Goal: Find specific page/section: Find specific page/section

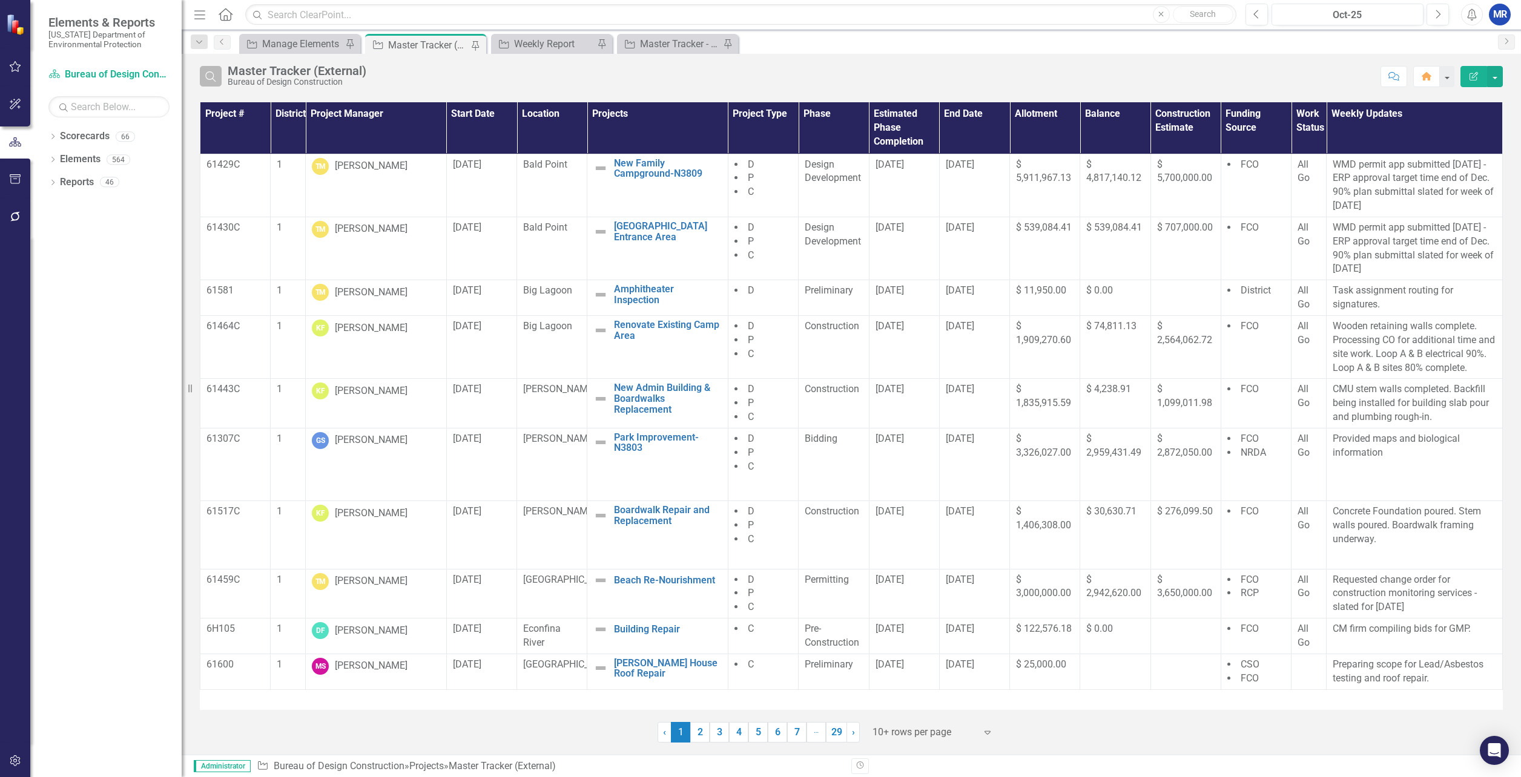
click at [215, 73] on icon "Search" at bounding box center [210, 76] width 13 height 11
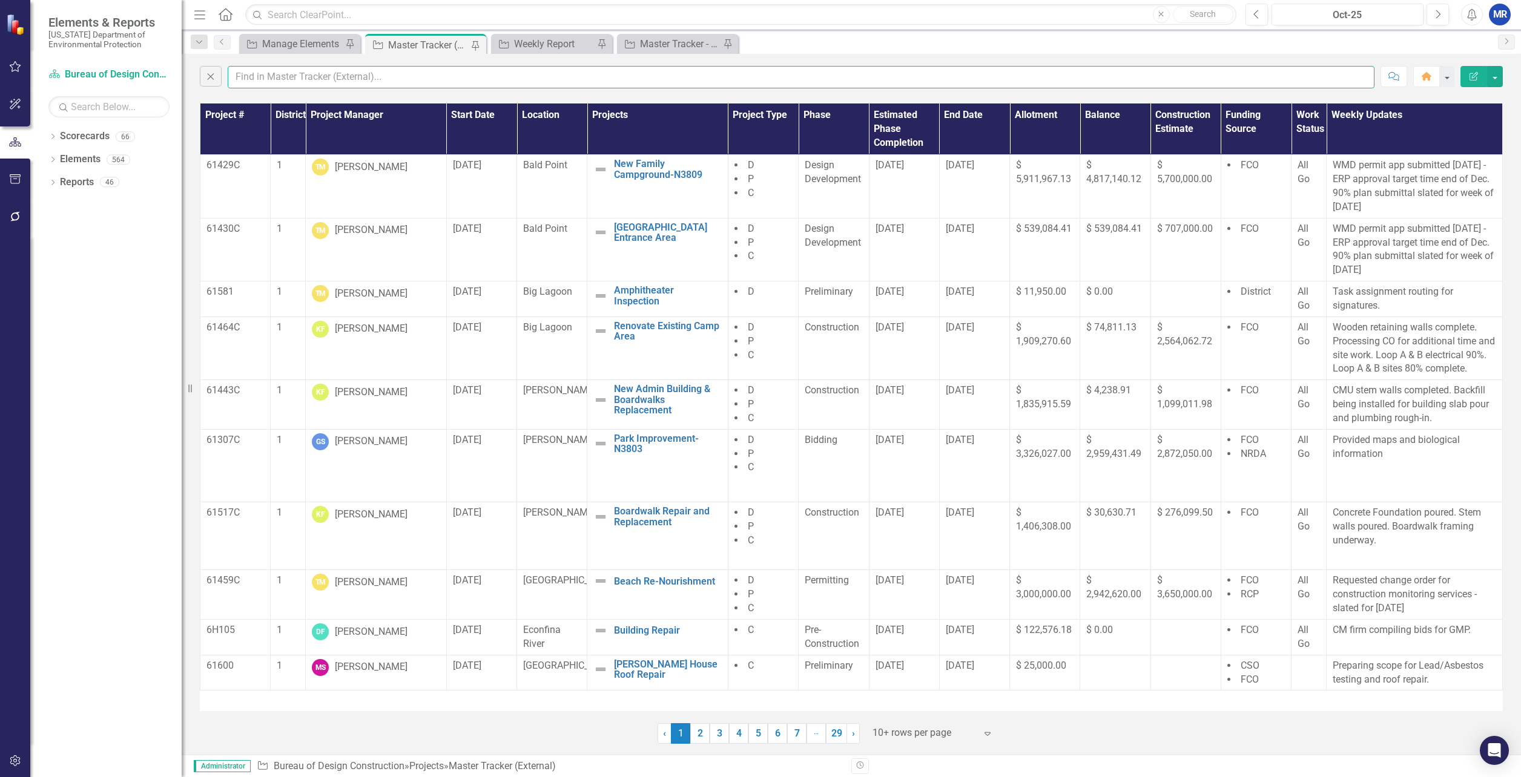
click at [258, 74] on input "text" at bounding box center [801, 77] width 1146 height 22
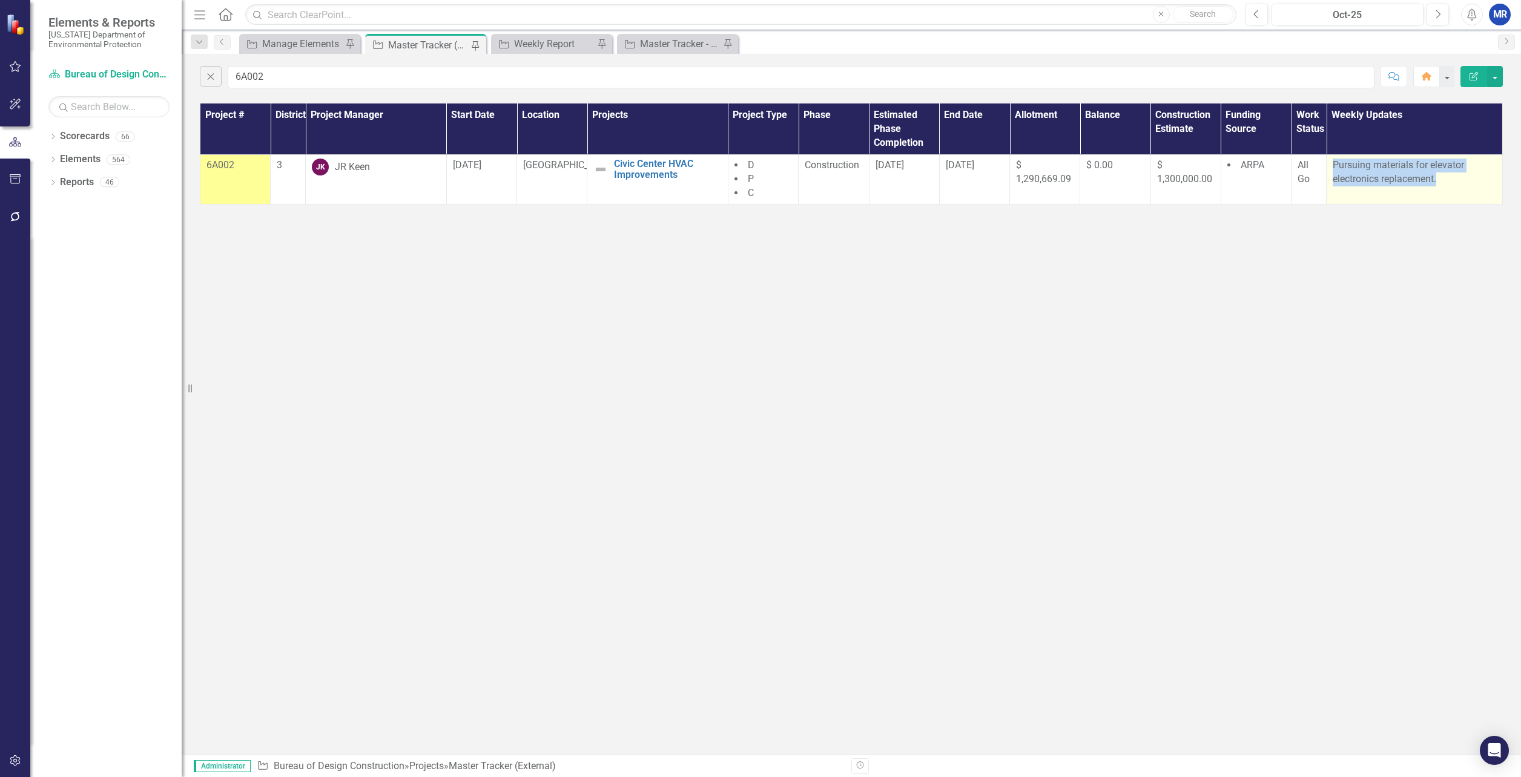
drag, startPoint x: 1439, startPoint y: 178, endPoint x: 1334, endPoint y: 168, distance: 105.8
click at [1334, 168] on p "Pursuing materials for elevator electronics replacement." at bounding box center [1413, 173] width 163 height 28
drag, startPoint x: 1334, startPoint y: 168, endPoint x: 1431, endPoint y: 217, distance: 109.4
click at [1431, 220] on div "Close 6A002 Comment Home Edit Report Project # District Project Manager Start D…" at bounding box center [851, 404] width 1339 height 701
click at [1420, 227] on div "Close 6A002 Comment Home Edit Report Project # District Project Manager Start D…" at bounding box center [851, 404] width 1339 height 701
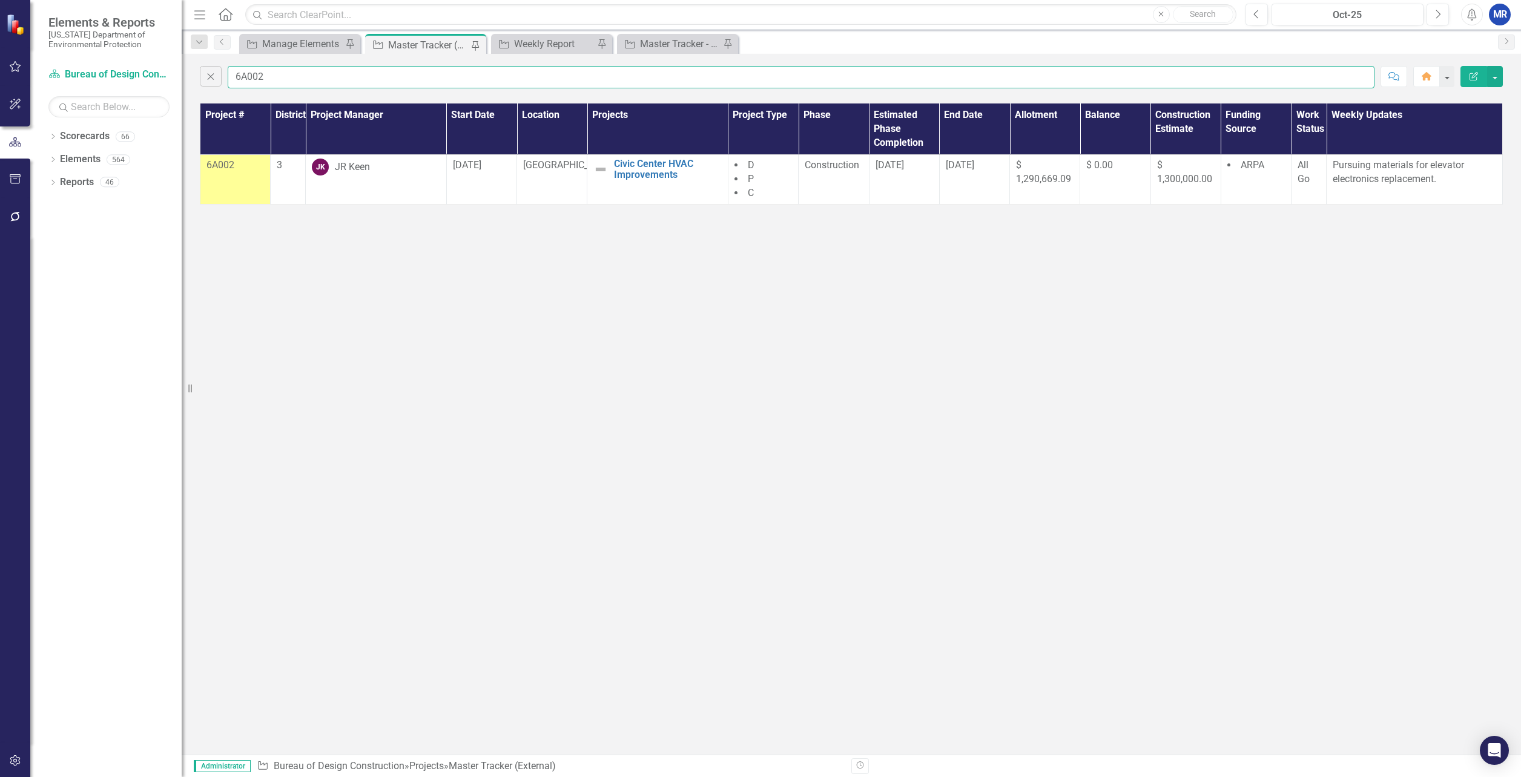
click at [401, 68] on input "6A002" at bounding box center [801, 77] width 1146 height 22
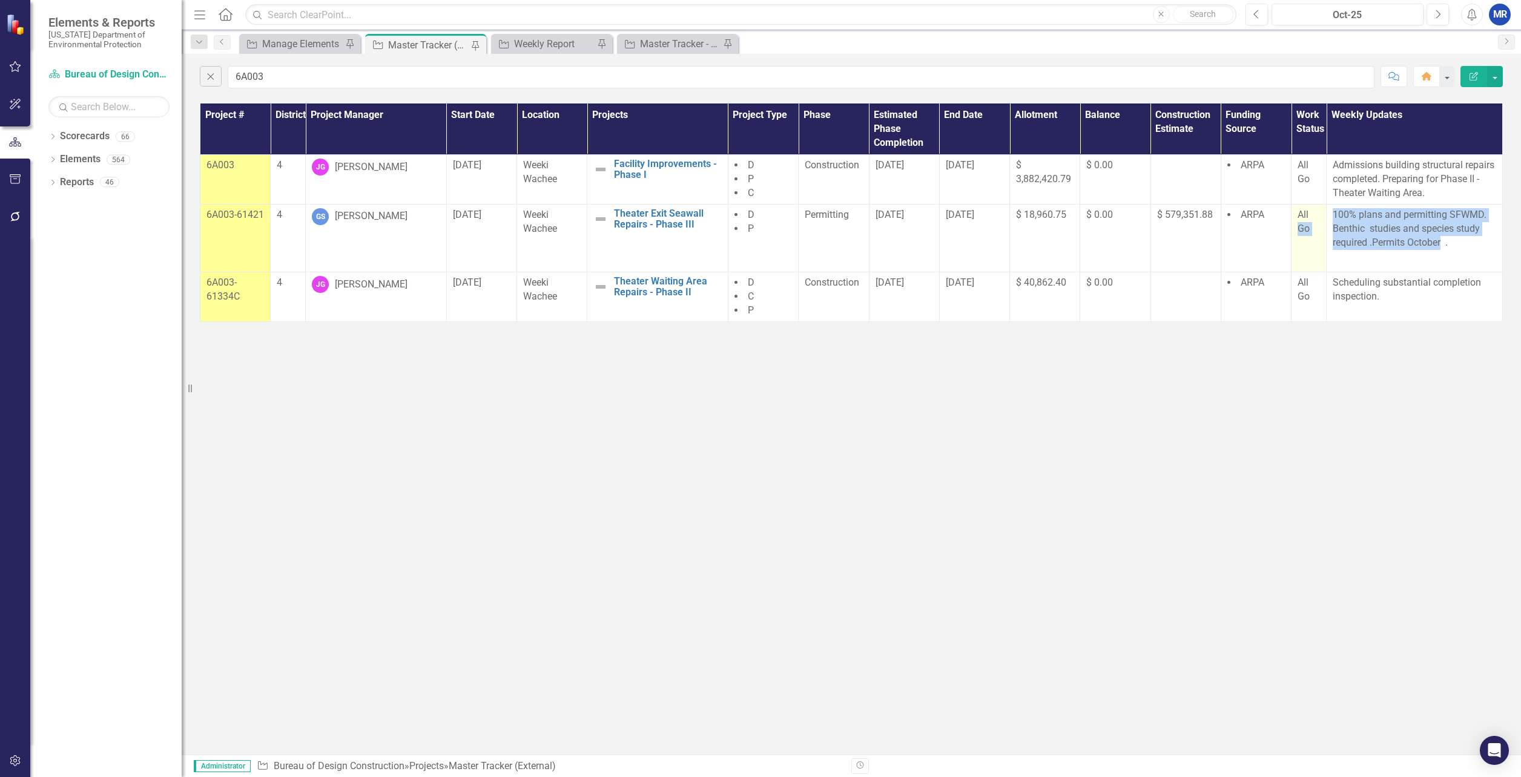
drag, startPoint x: 1442, startPoint y: 242, endPoint x: 1324, endPoint y: 214, distance: 120.5
click at [1324, 214] on tr "6A003-61421 4 GS [PERSON_NAME] [DATE] Weeki [GEOGRAPHIC_DATA] Exit Seawall Repa…" at bounding box center [851, 238] width 1302 height 68
drag, startPoint x: 1324, startPoint y: 214, endPoint x: 1367, endPoint y: 228, distance: 44.6
click at [1367, 228] on p "100% plans and permitting SFWMD. Benthic studies and species study required .Pe…" at bounding box center [1413, 230] width 163 height 44
drag, startPoint x: 1441, startPoint y: 240, endPoint x: 1334, endPoint y: 214, distance: 109.7
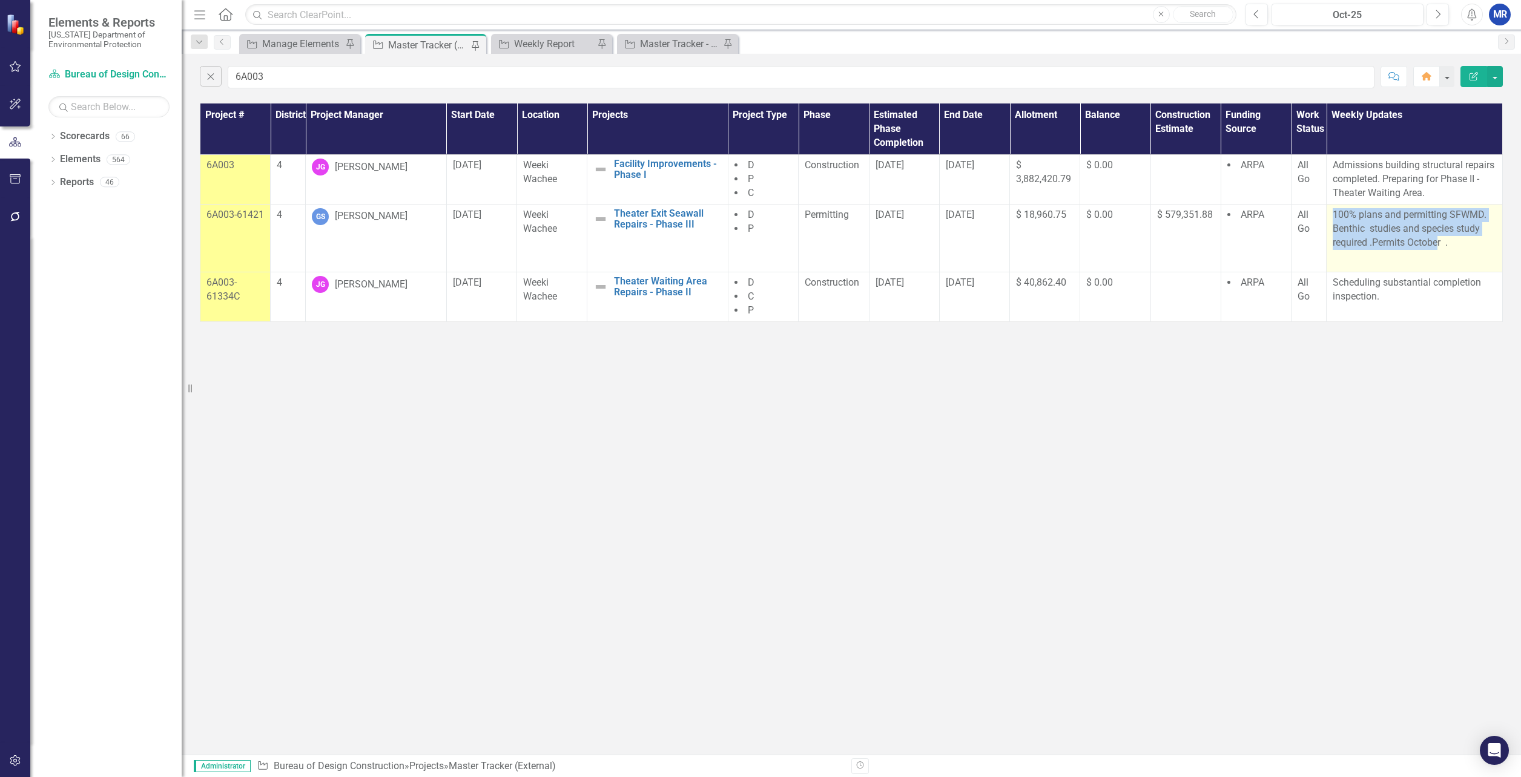
click at [1334, 214] on p "100% plans and permitting SFWMD. Benthic studies and species study required .Pe…" at bounding box center [1413, 230] width 163 height 44
copy p "100% plans and permitting SFWMD. Benthic studies and species study required .Pe…"
click at [502, 70] on input "6A003" at bounding box center [801, 77] width 1146 height 22
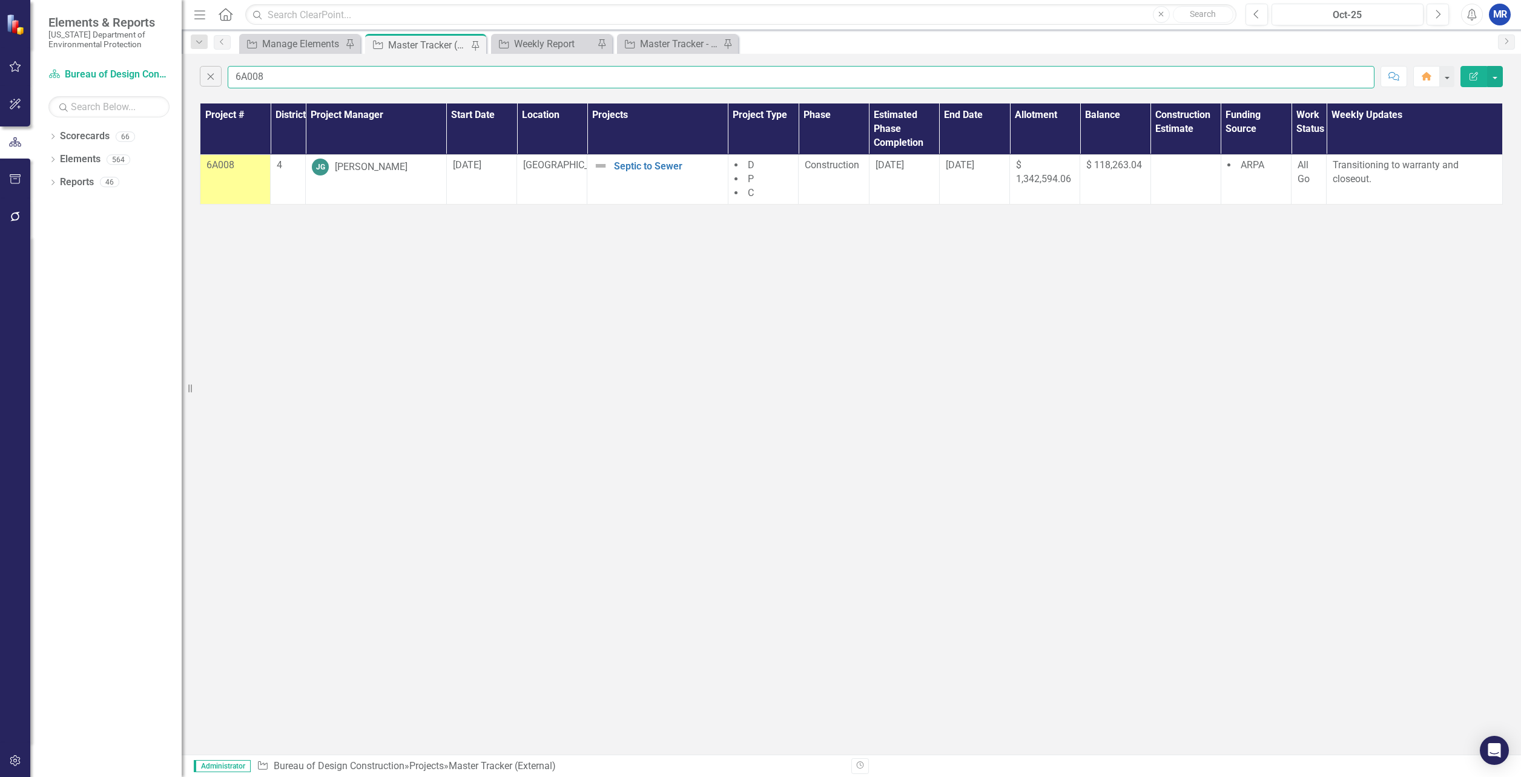
click at [273, 80] on input "6A008" at bounding box center [801, 77] width 1146 height 22
click at [261, 76] on input "6A011c" at bounding box center [801, 77] width 1146 height 22
click at [261, 74] on input "6A015c" at bounding box center [801, 77] width 1146 height 22
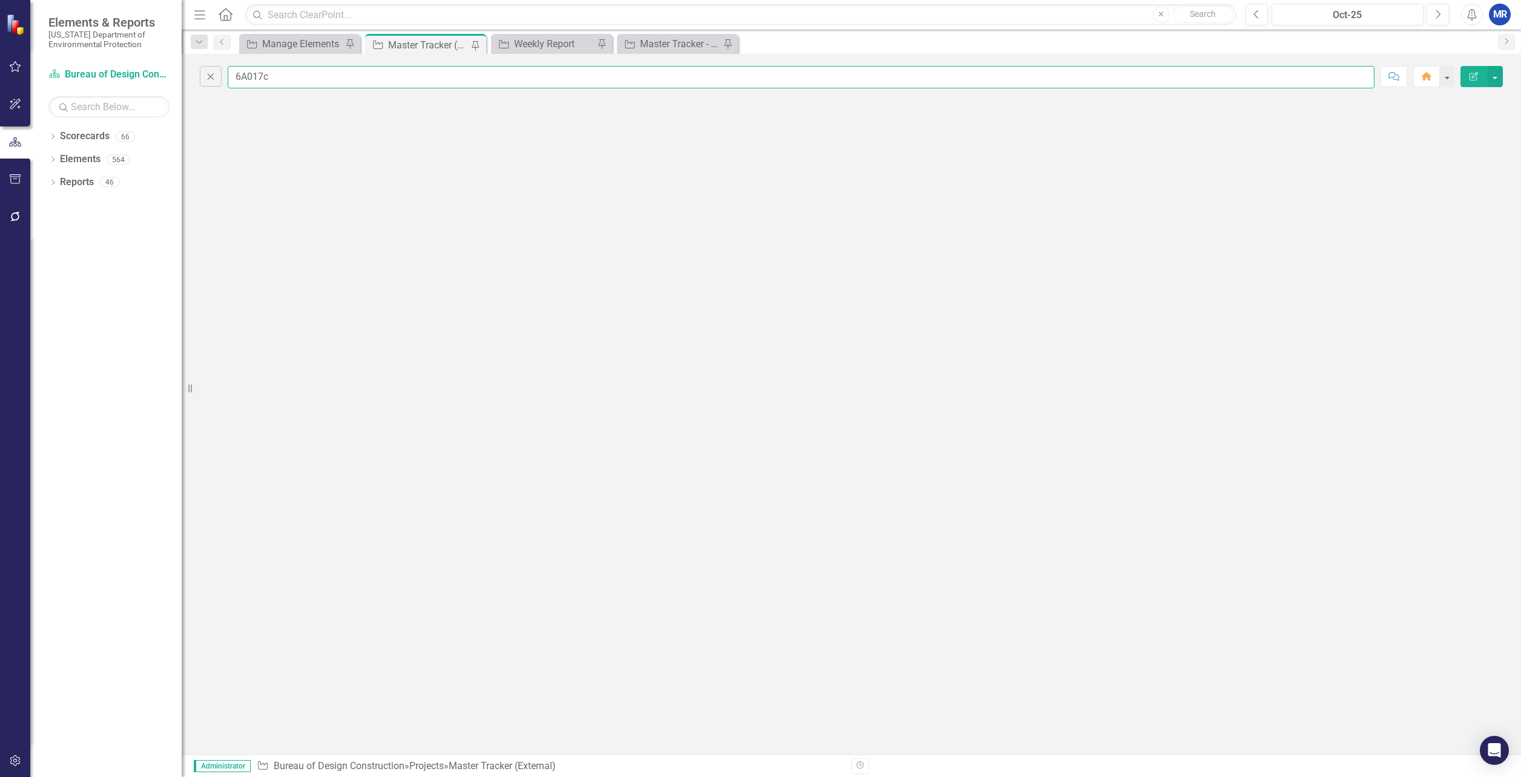
click at [297, 76] on input "6A017c" at bounding box center [801, 77] width 1146 height 22
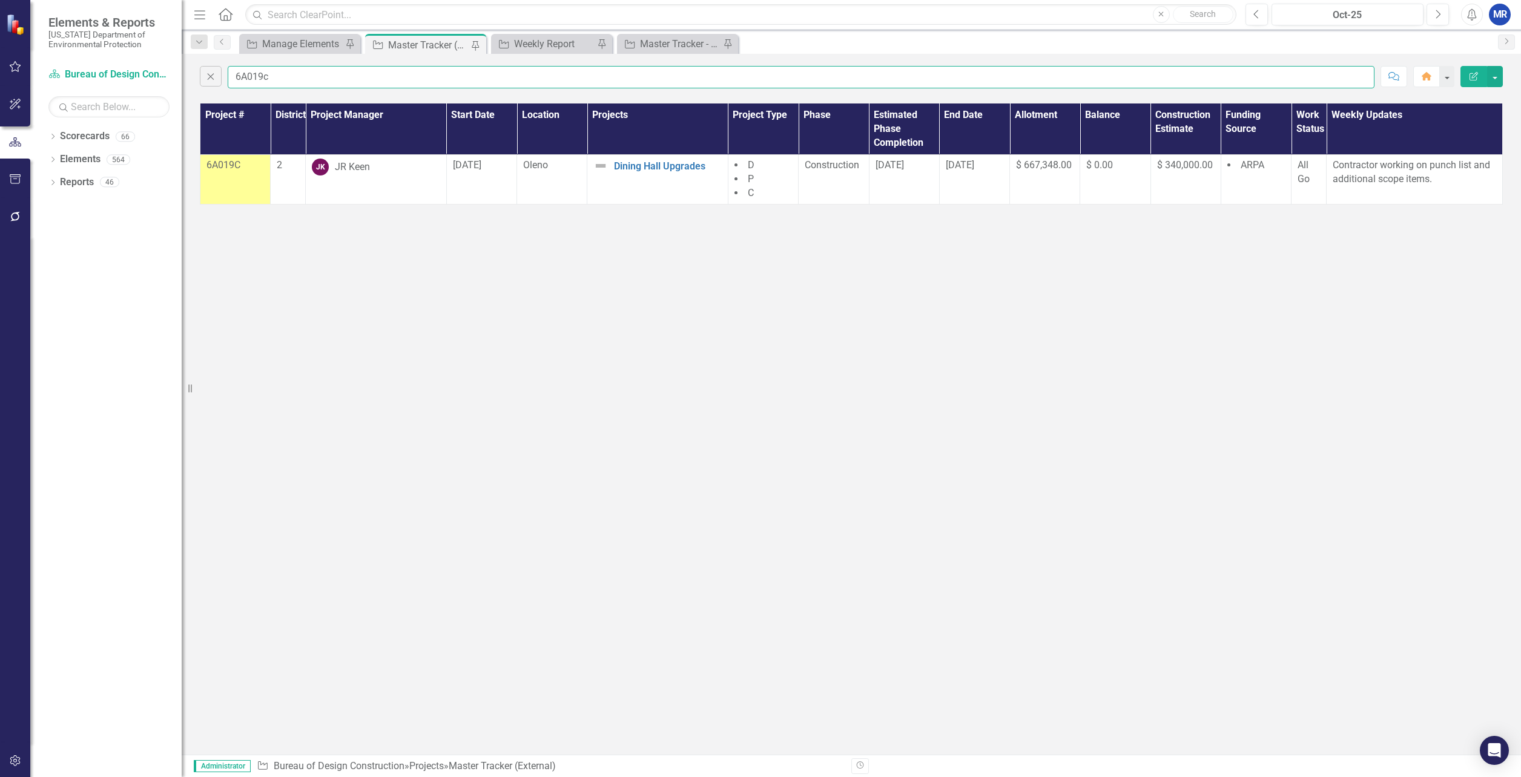
click at [261, 79] on input "6A019c" at bounding box center [801, 77] width 1146 height 22
type input "6A020c"
